Goal: Task Accomplishment & Management: Manage account settings

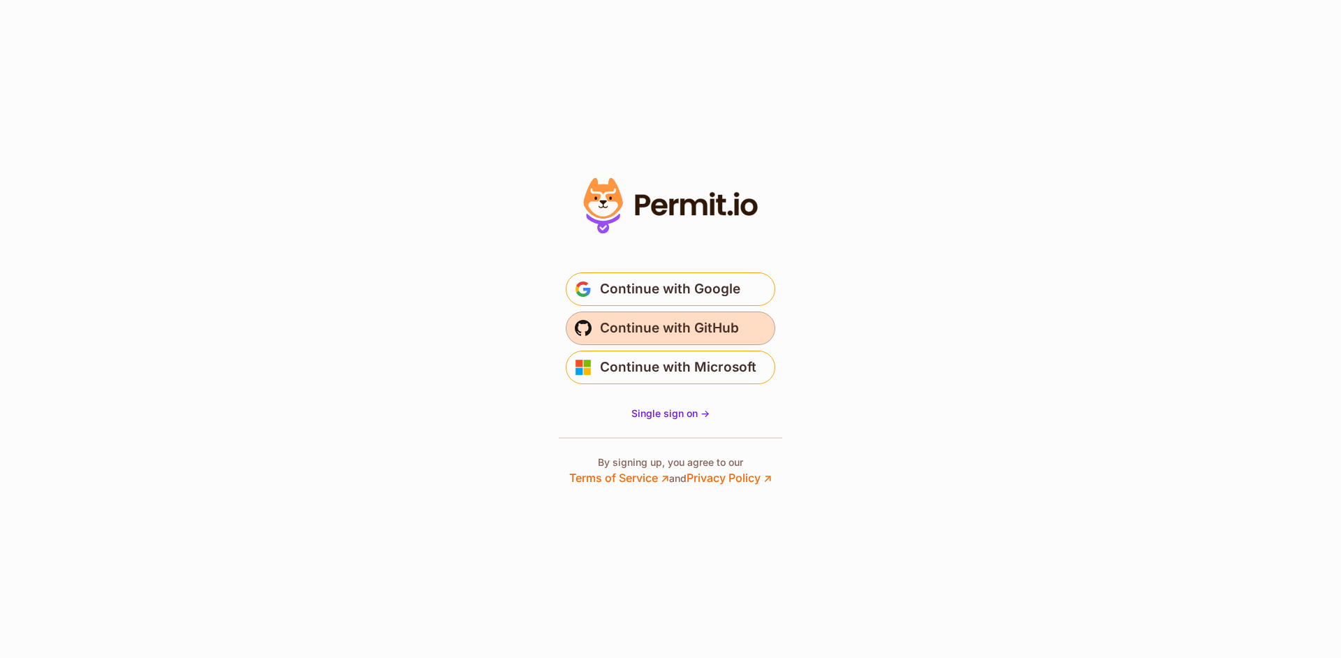
click at [667, 337] on span "Continue with GitHub" at bounding box center [669, 328] width 139 height 22
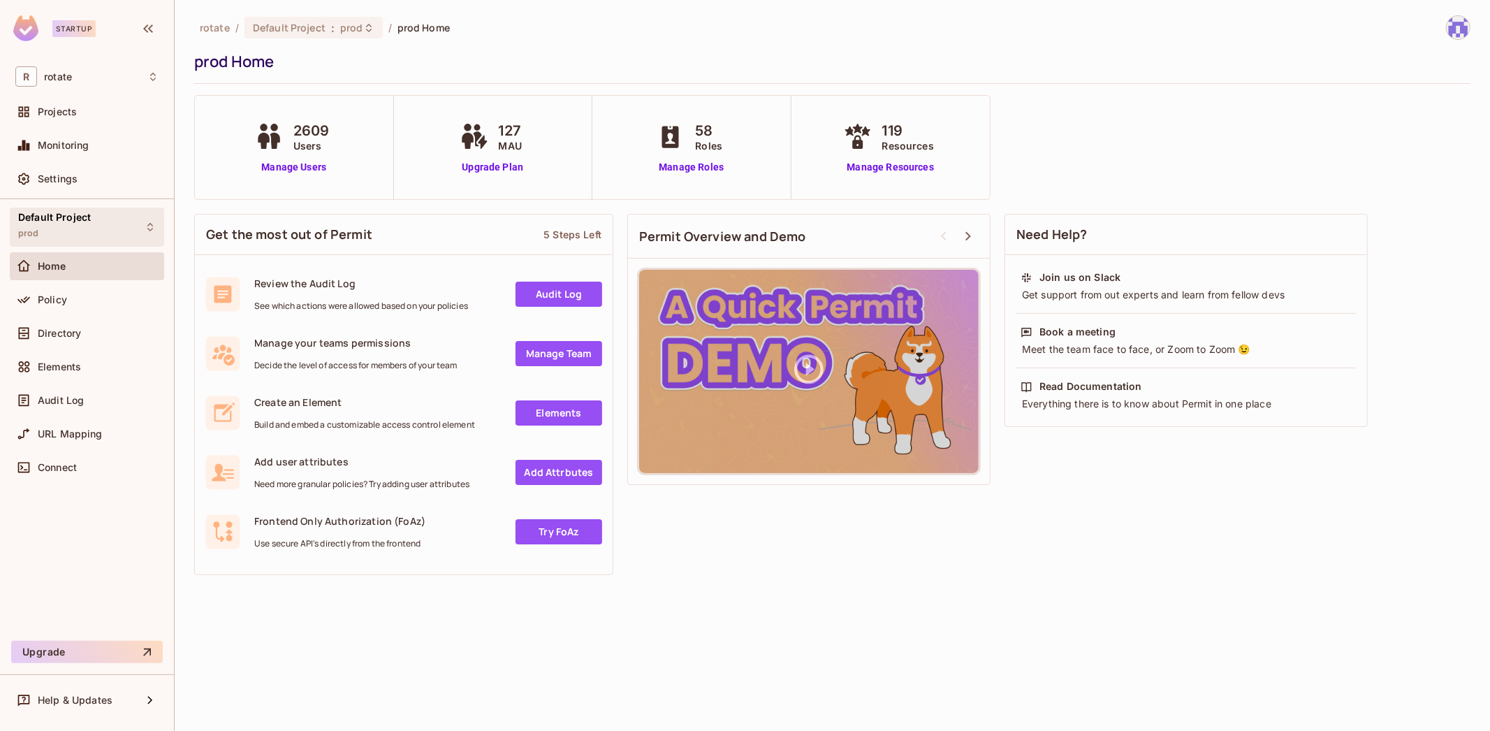
click at [95, 242] on div "Default Project prod" at bounding box center [87, 226] width 154 height 38
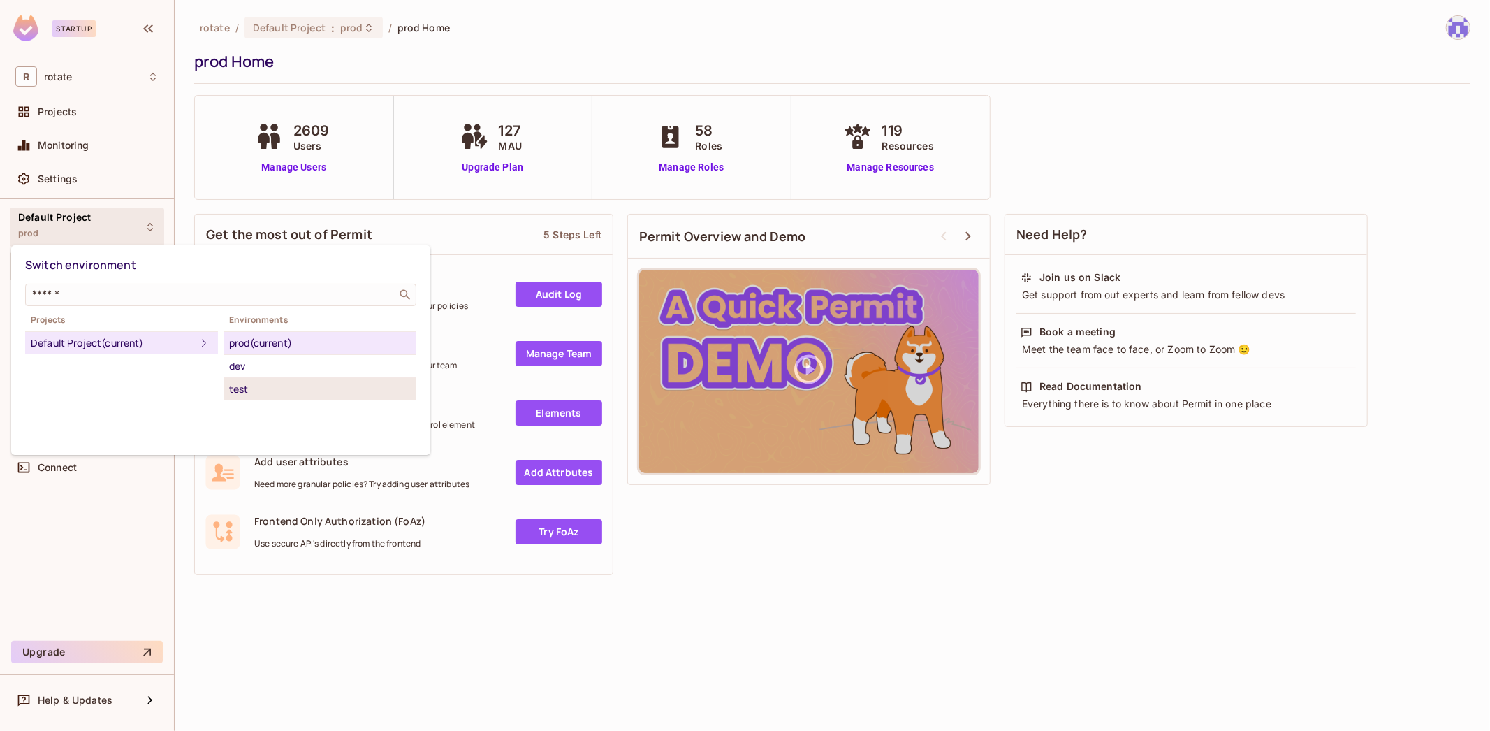
click at [273, 393] on div "test" at bounding box center [320, 389] width 182 height 17
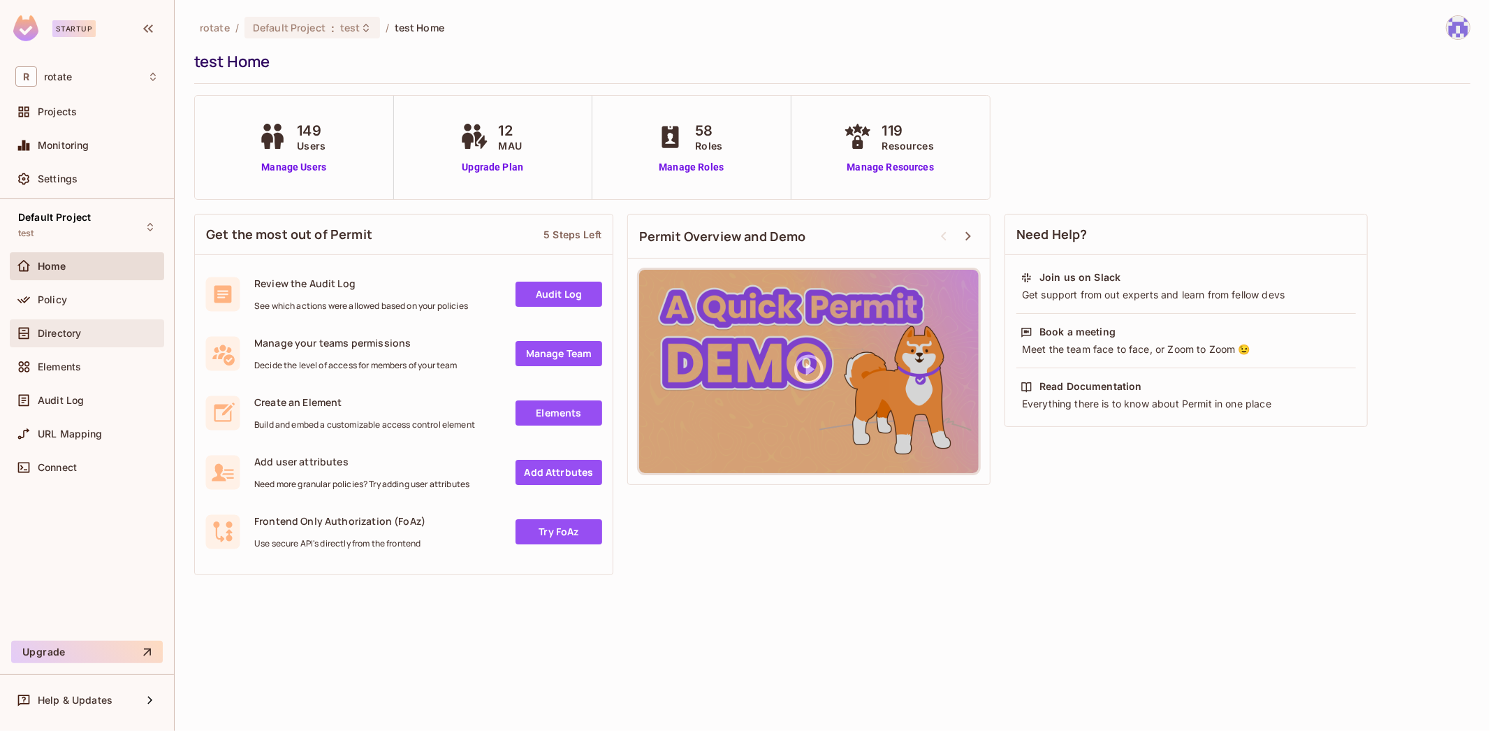
click at [80, 336] on span "Directory" at bounding box center [59, 333] width 43 height 11
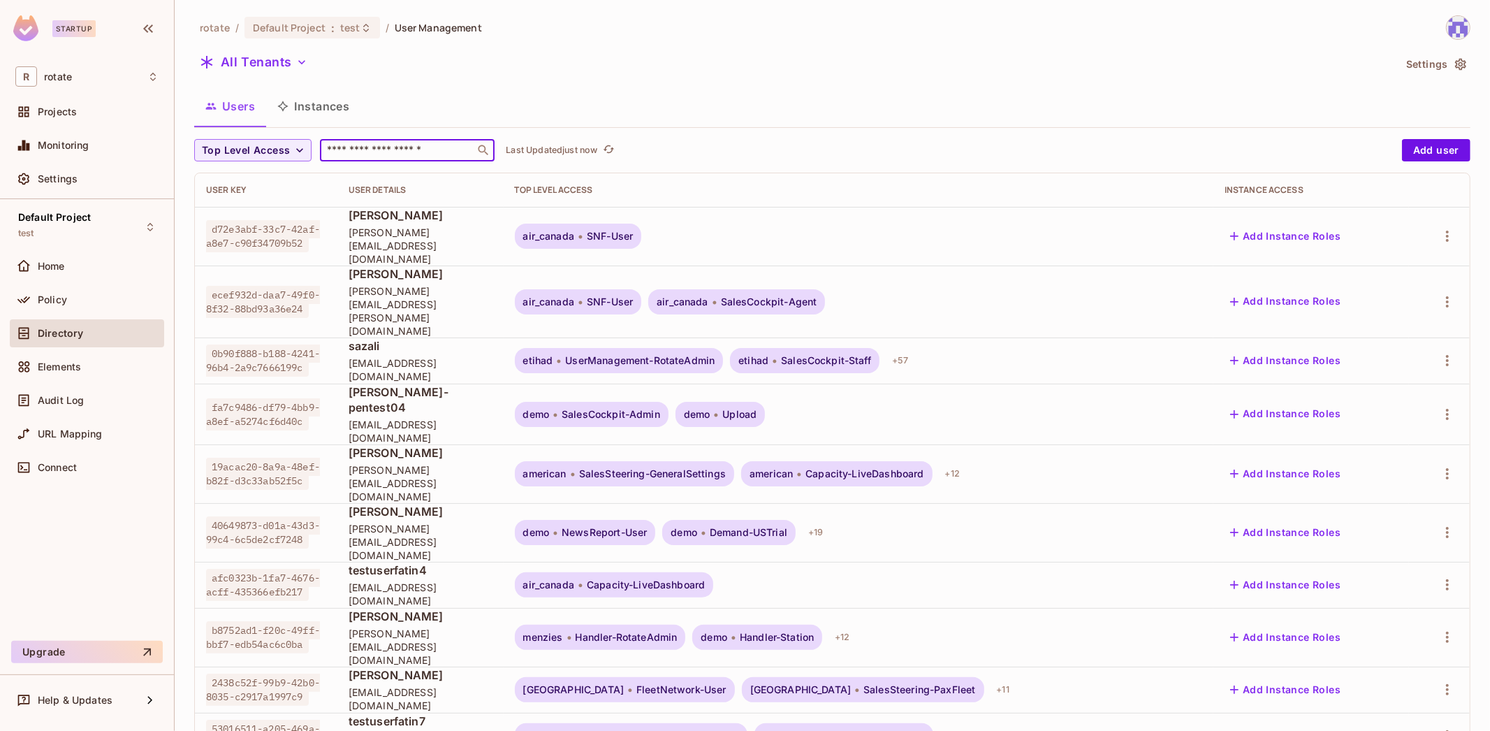
click at [361, 150] on input "text" at bounding box center [397, 150] width 147 height 14
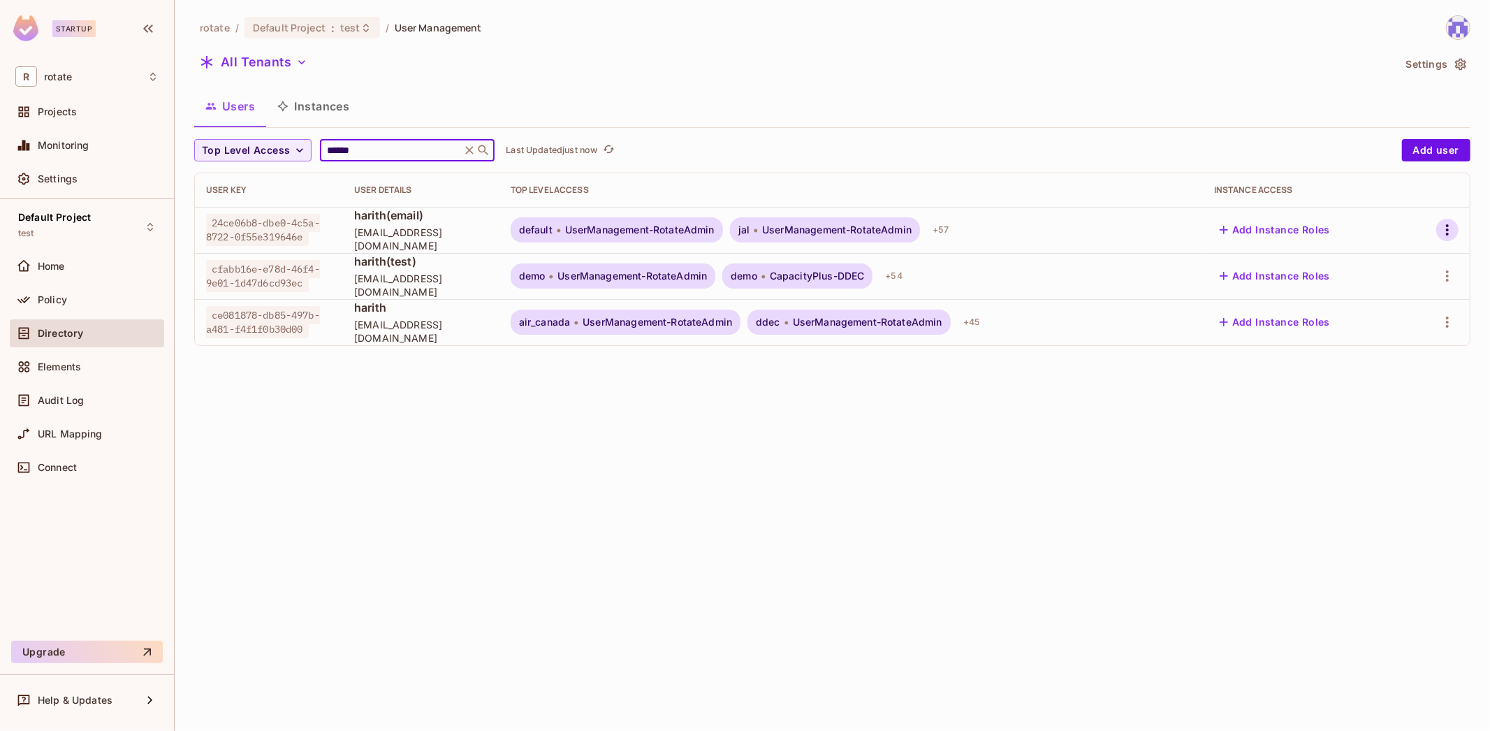
type input "******"
click at [1456, 228] on button "button" at bounding box center [1447, 230] width 22 height 22
click at [1410, 292] on div "Top Level Roles" at bounding box center [1395, 292] width 75 height 14
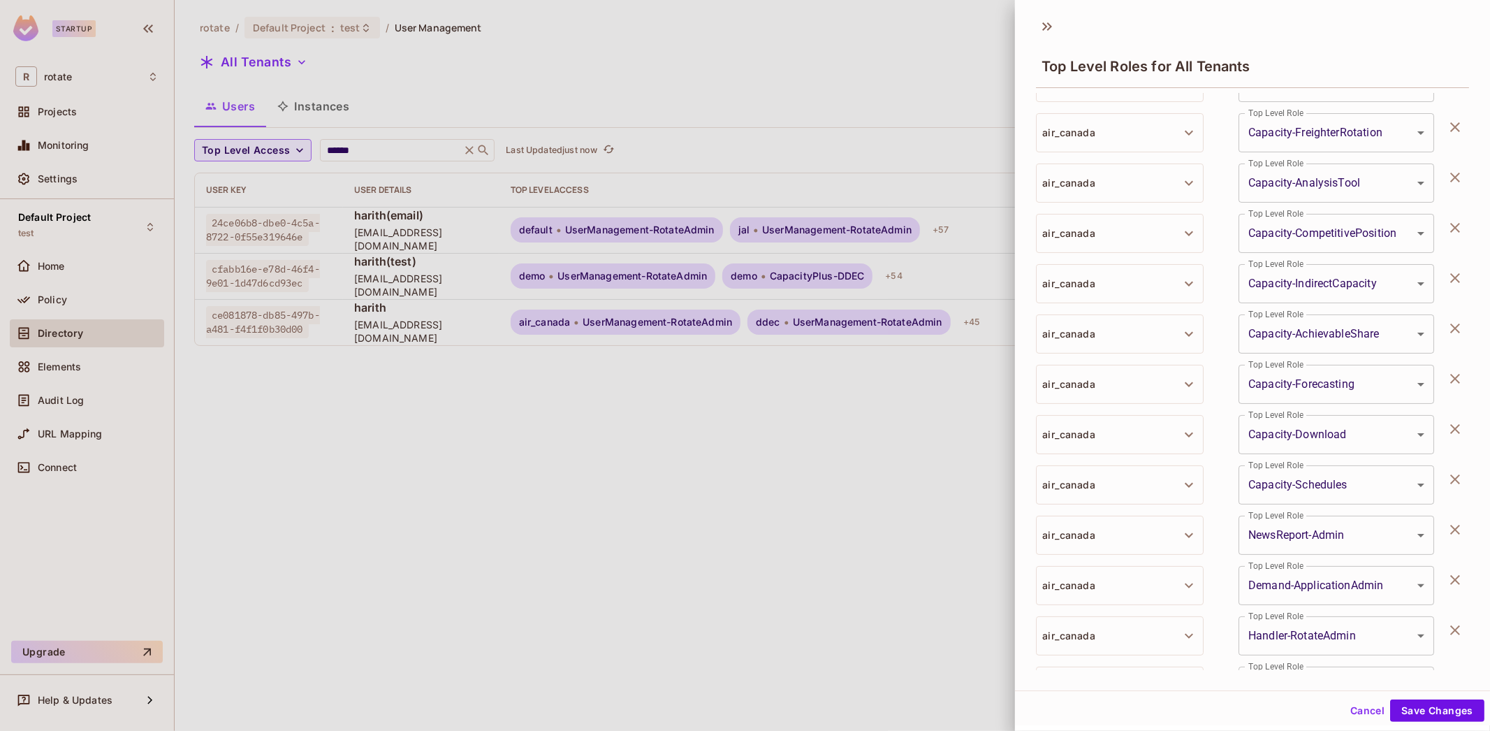
scroll to position [2498, 0]
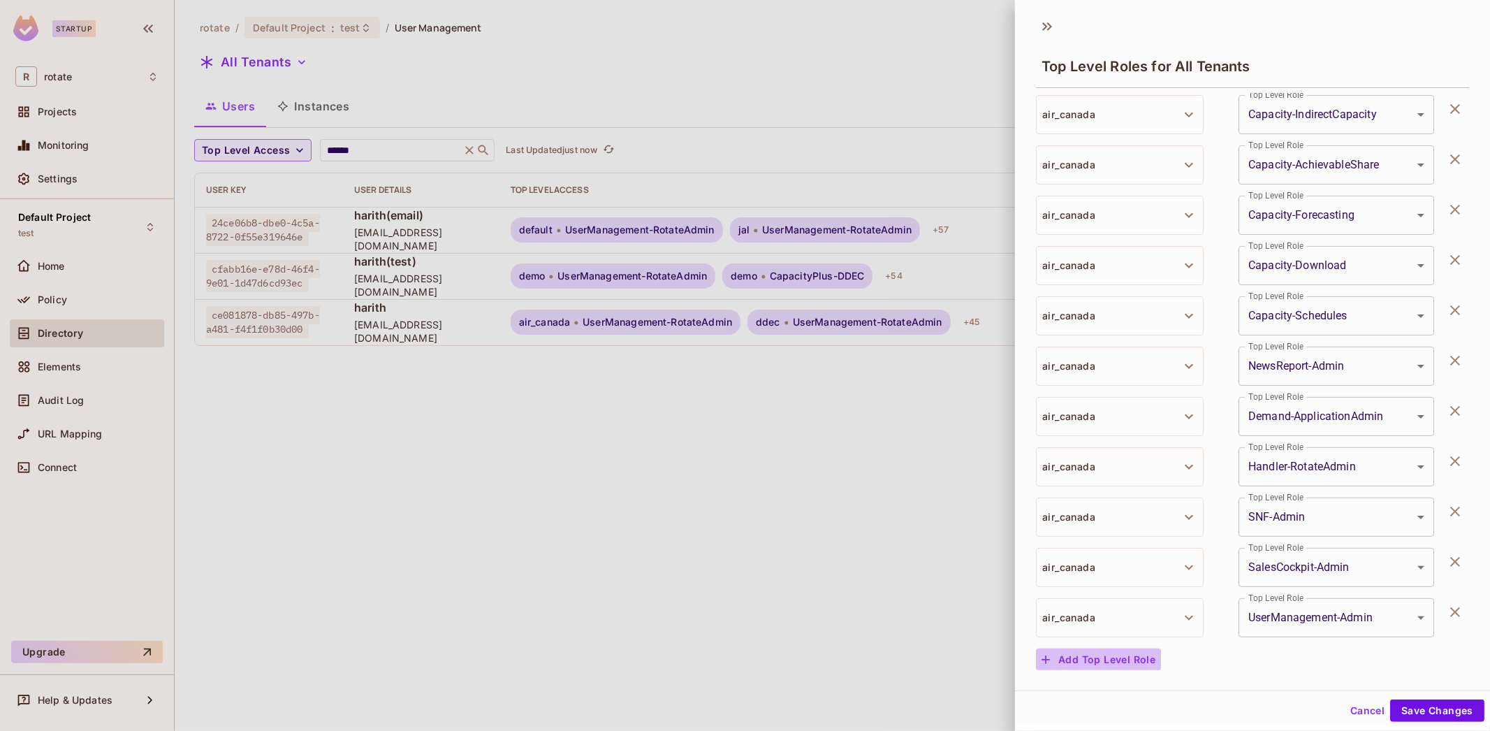
click at [1119, 655] on button "Add Top Level Role" at bounding box center [1098, 659] width 125 height 22
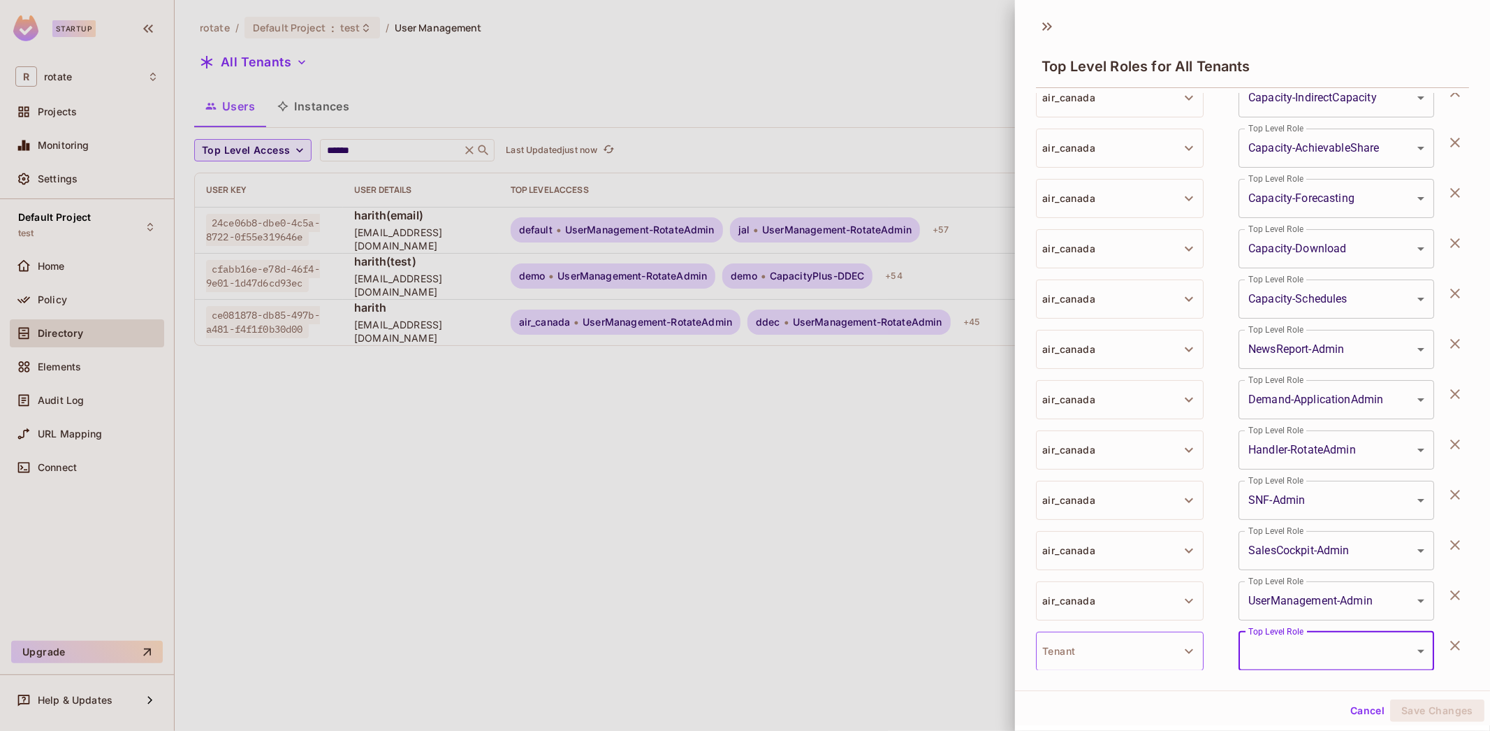
click at [1145, 645] on button "Tenant" at bounding box center [1120, 650] width 168 height 39
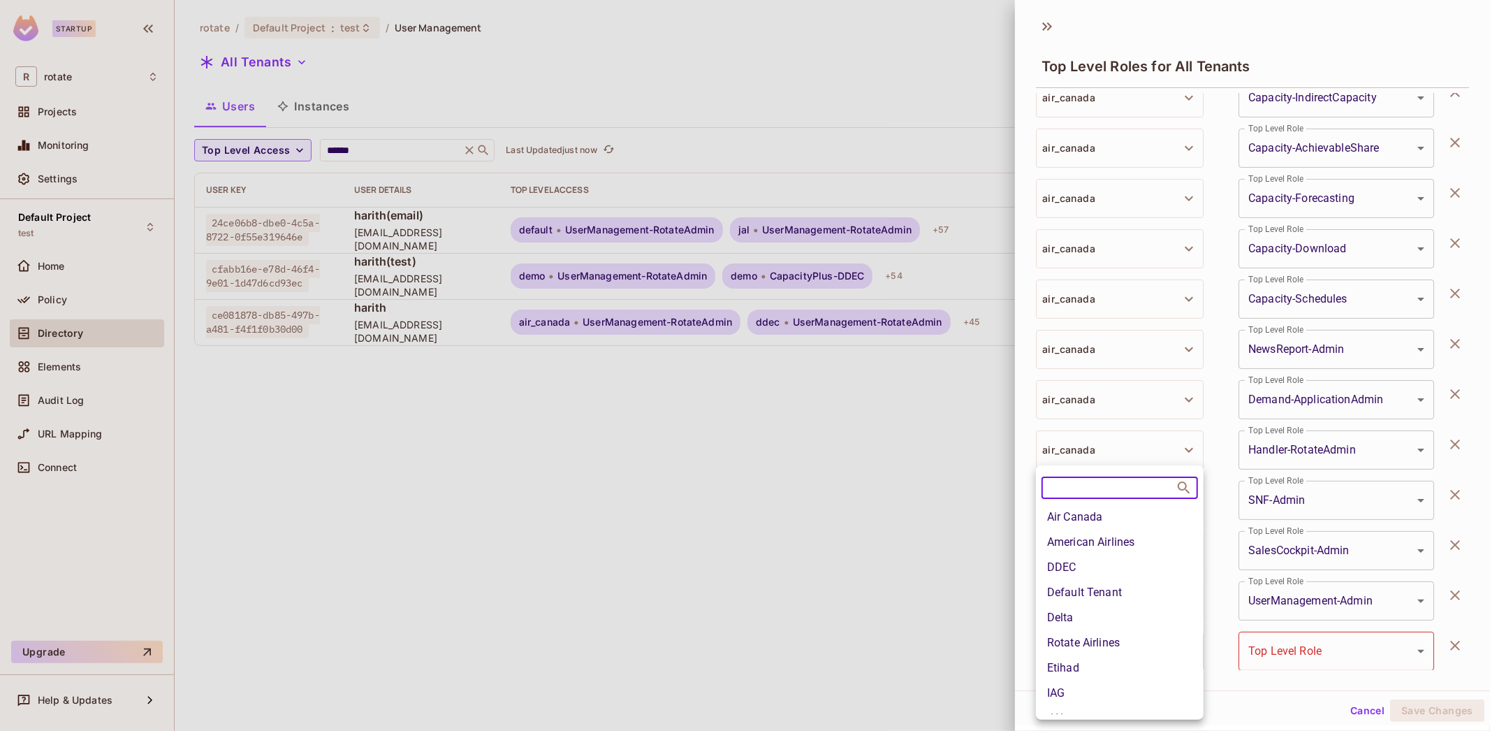
click at [1173, 539] on li "American Airlines" at bounding box center [1120, 541] width 168 height 25
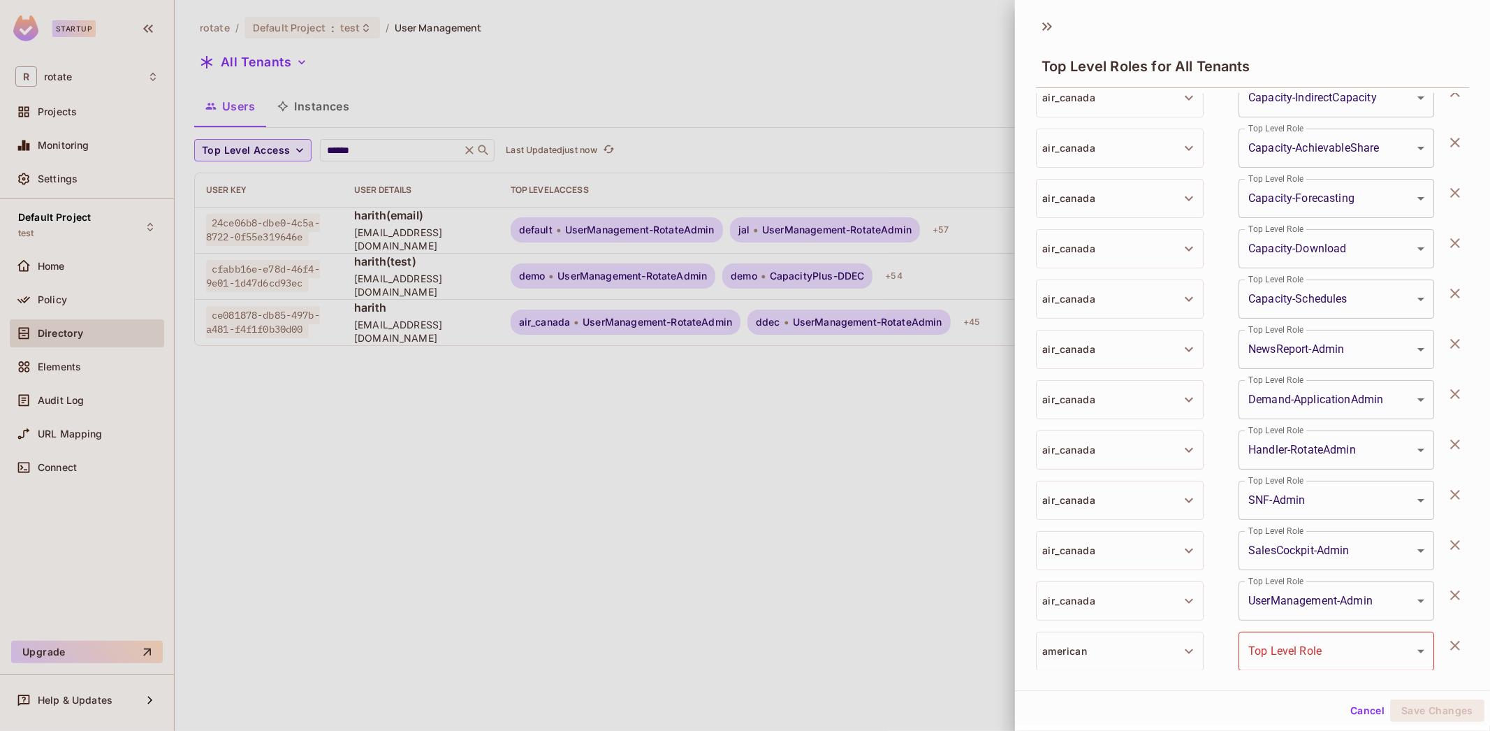
click at [1341, 658] on body "Startup R rotate Projects Monitoring Settings Default Project test Home Policy …" at bounding box center [745, 365] width 1490 height 731
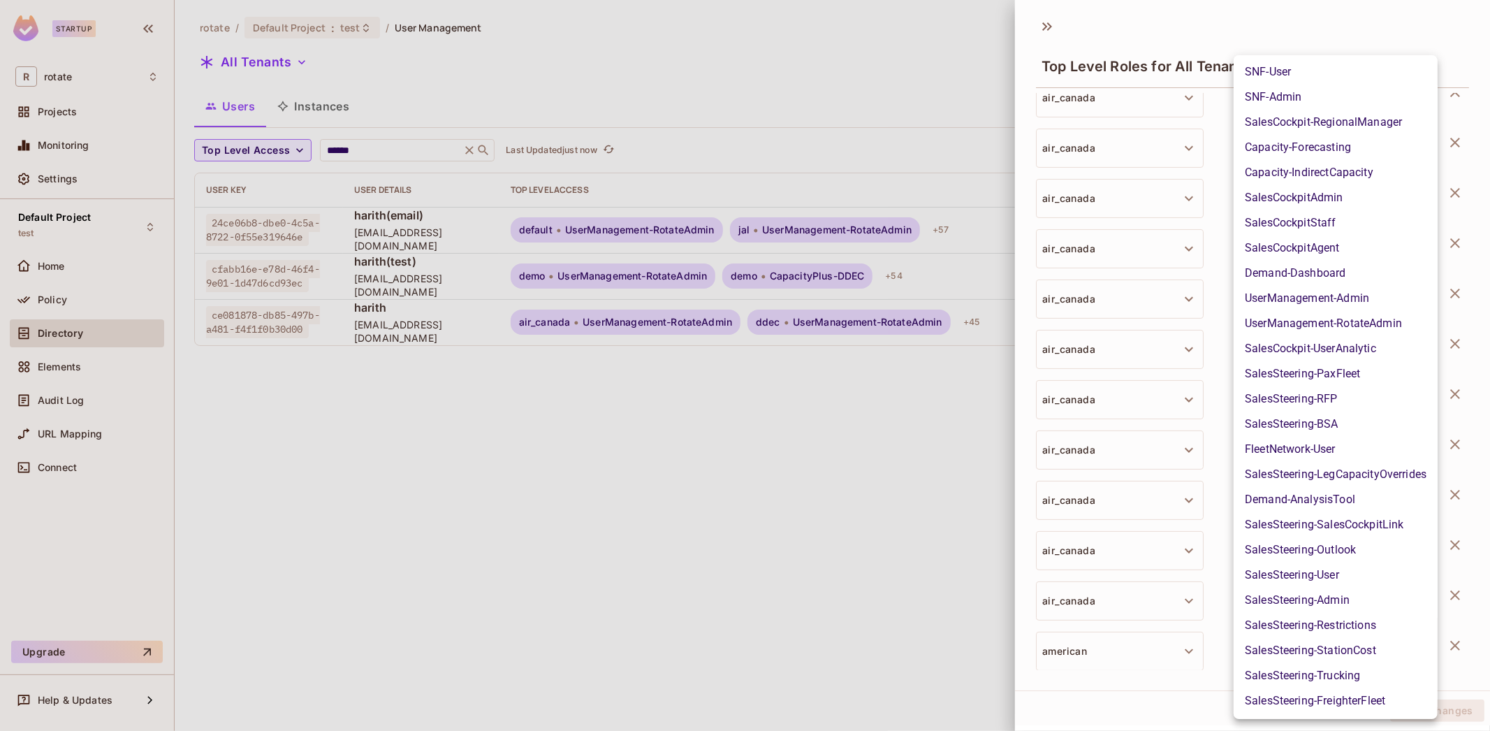
scroll to position [805, 0]
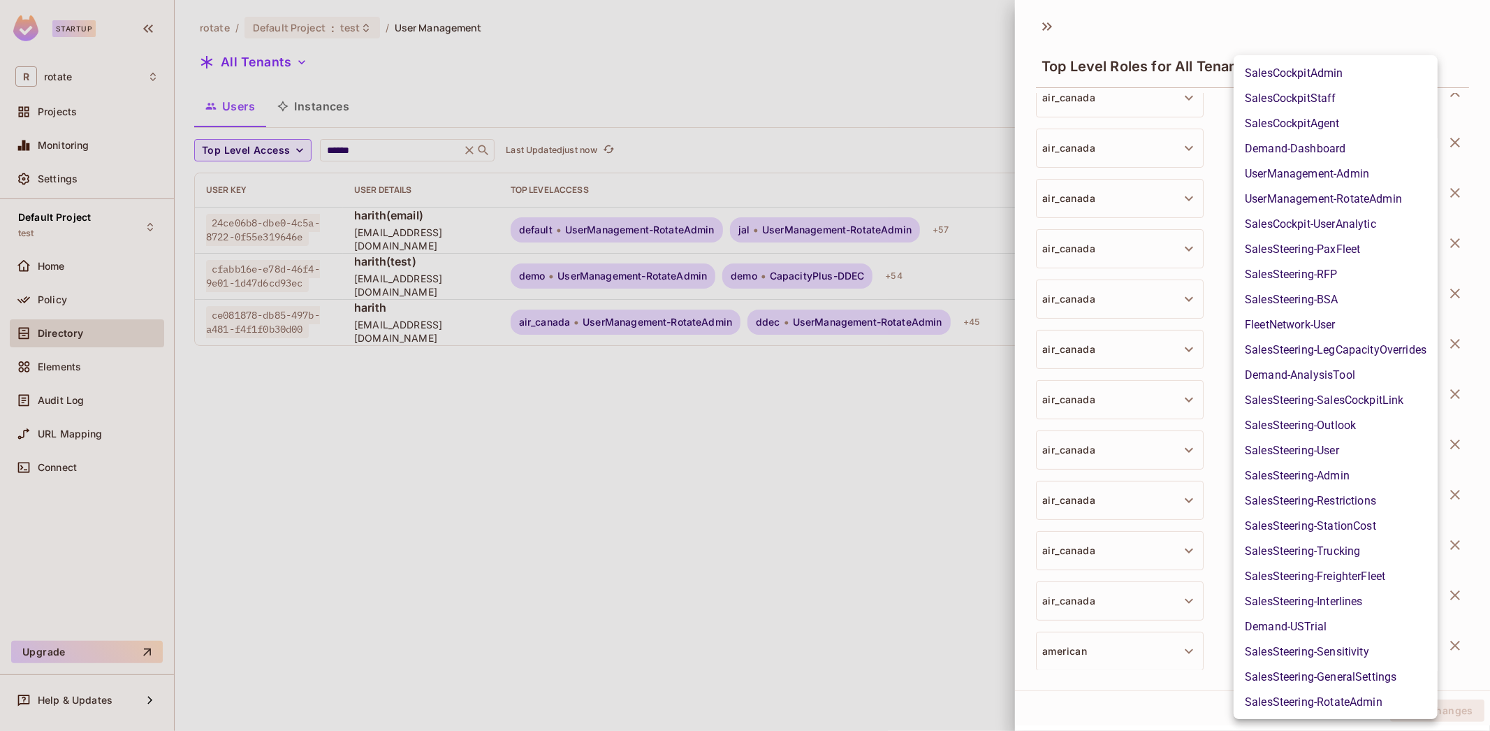
click at [1373, 196] on li "UserManagement-RotateAdmin" at bounding box center [1335, 198] width 204 height 25
type input "**********"
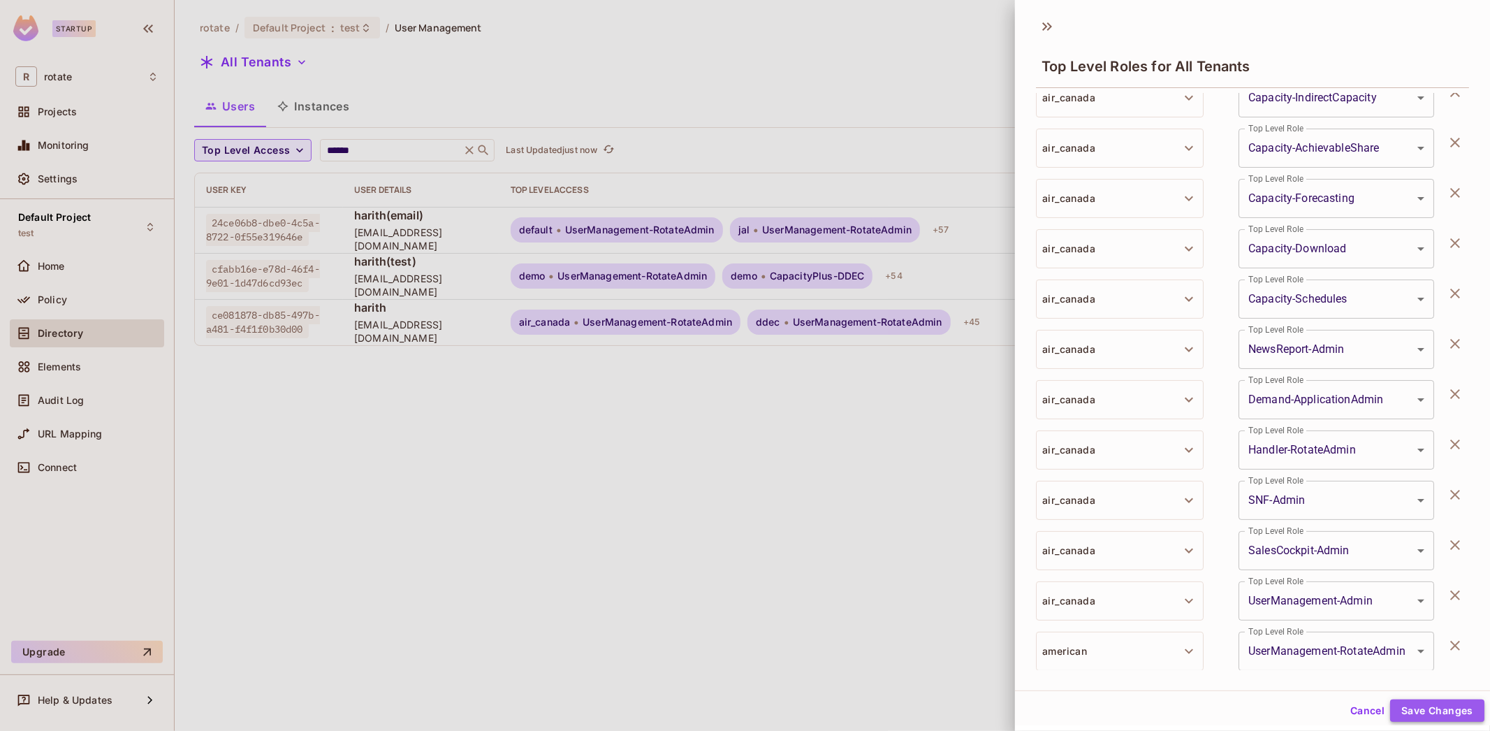
click at [1411, 711] on button "Save Changes" at bounding box center [1437, 710] width 94 height 22
